Goal: Register for event/course

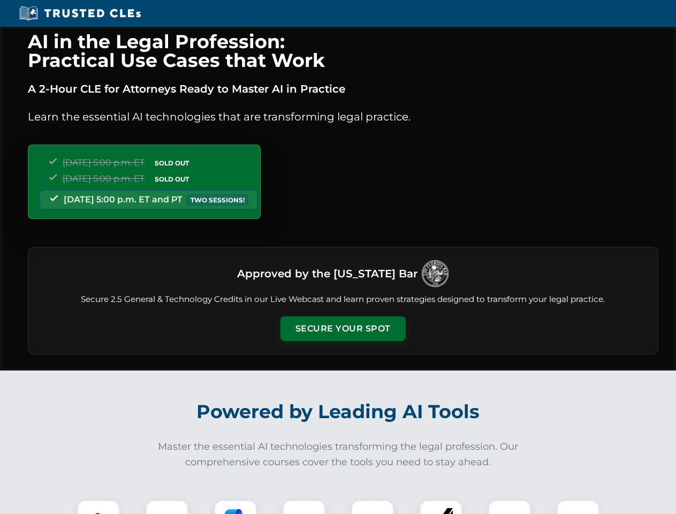
click at [343, 329] on button "Secure Your Spot" at bounding box center [343, 329] width 125 height 25
click at [99, 507] on img at bounding box center [98, 521] width 31 height 31
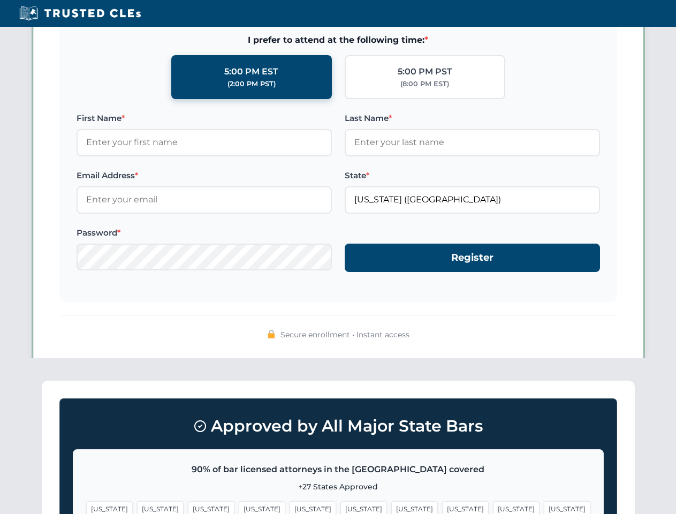
click at [391, 507] on span "[US_STATE]" at bounding box center [414, 509] width 47 height 16
click at [493, 507] on span "[US_STATE]" at bounding box center [516, 509] width 47 height 16
